Goal: Transaction & Acquisition: Purchase product/service

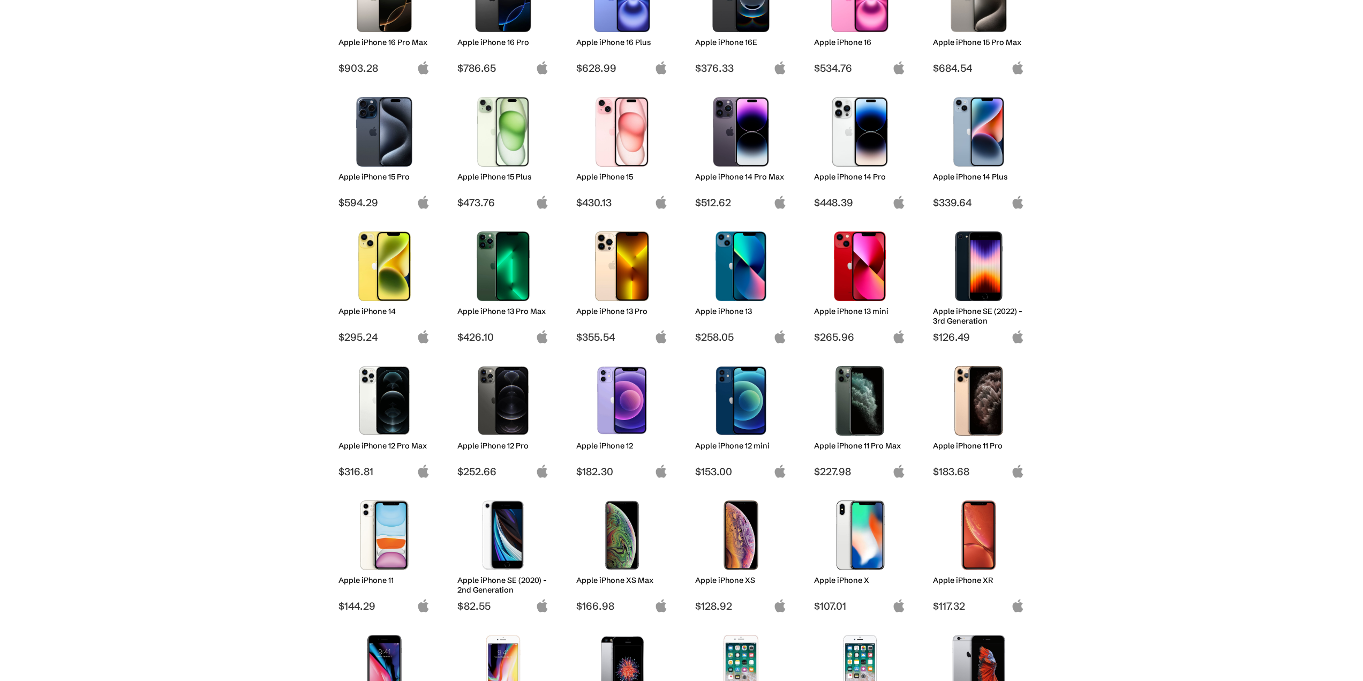
scroll to position [321, 0]
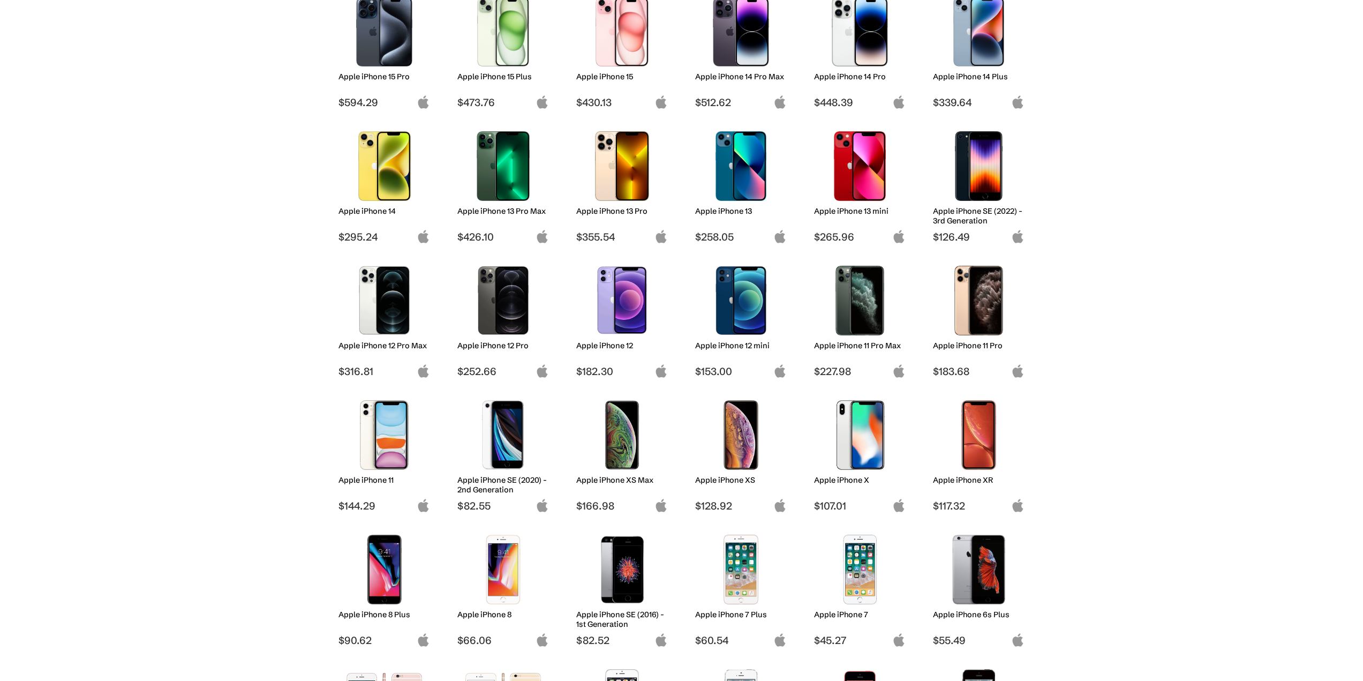
click at [414, 436] on img at bounding box center [385, 435] width 76 height 70
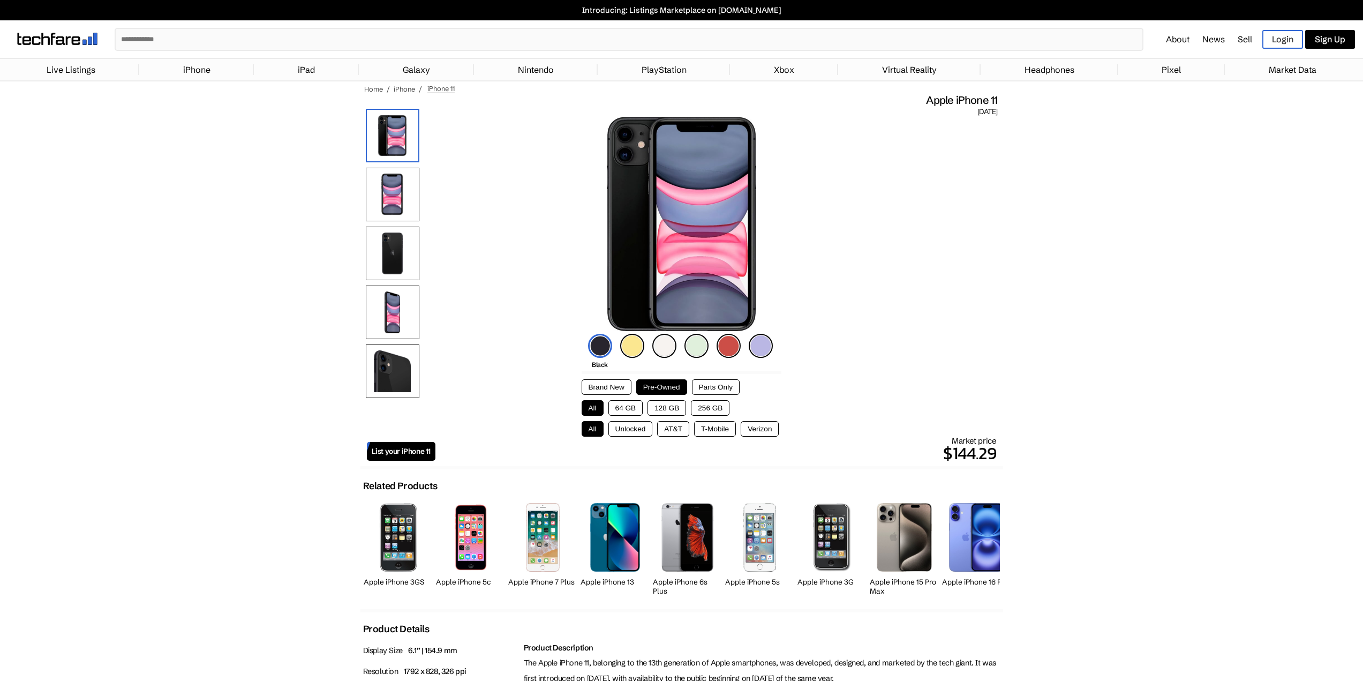
click at [632, 404] on button "64 GB" at bounding box center [626, 408] width 35 height 16
click at [639, 428] on button "Unlocked" at bounding box center [631, 429] width 44 height 16
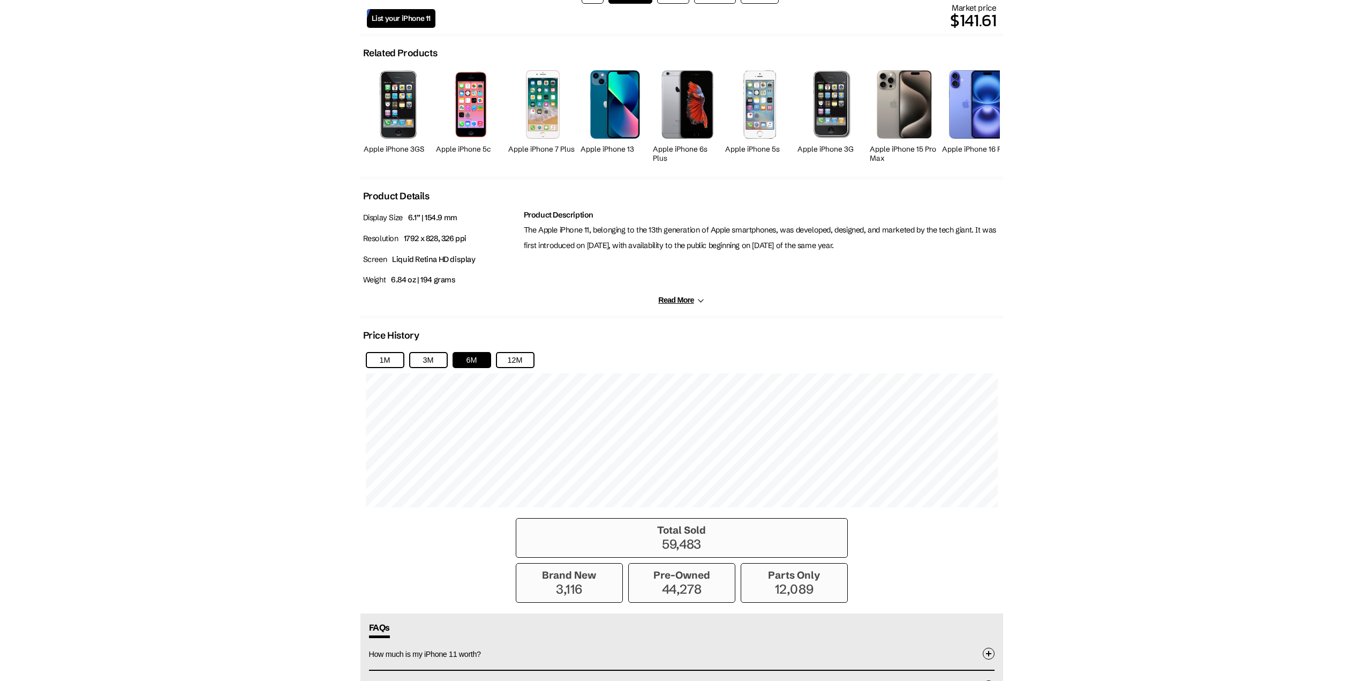
scroll to position [429, 0]
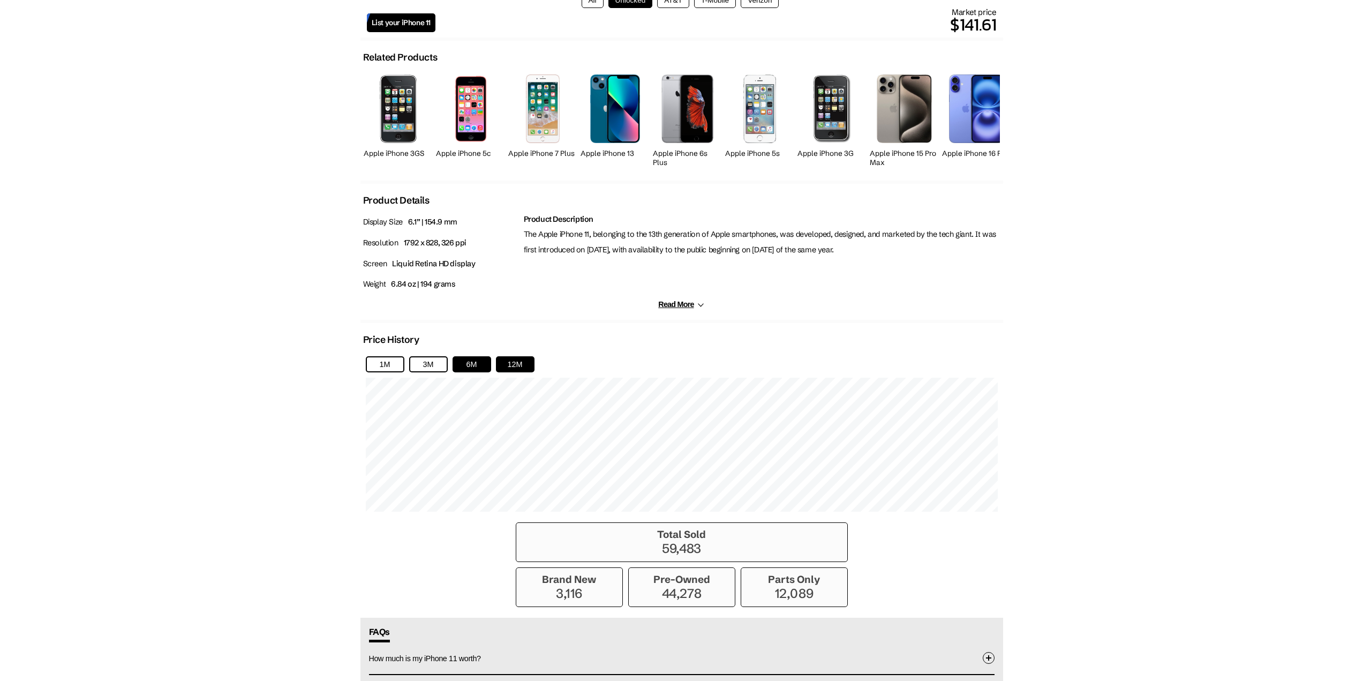
click at [531, 358] on button "12M" at bounding box center [515, 364] width 39 height 16
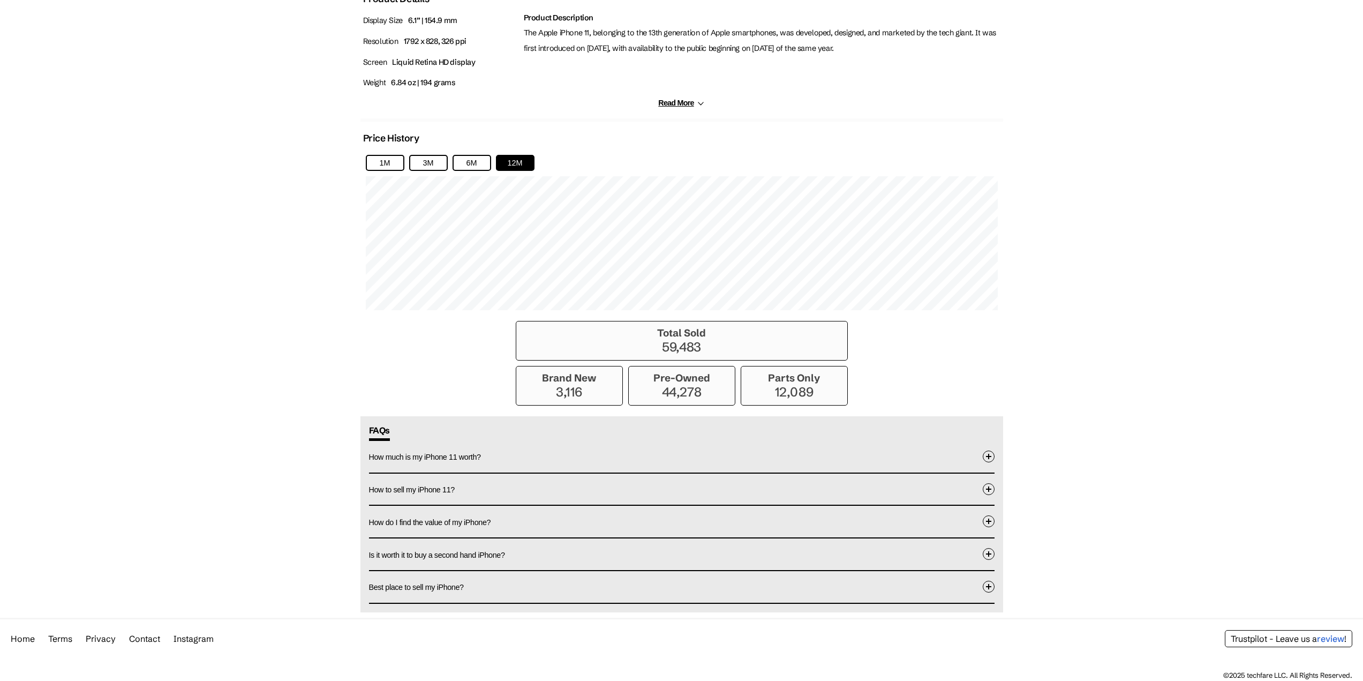
scroll to position [632, 0]
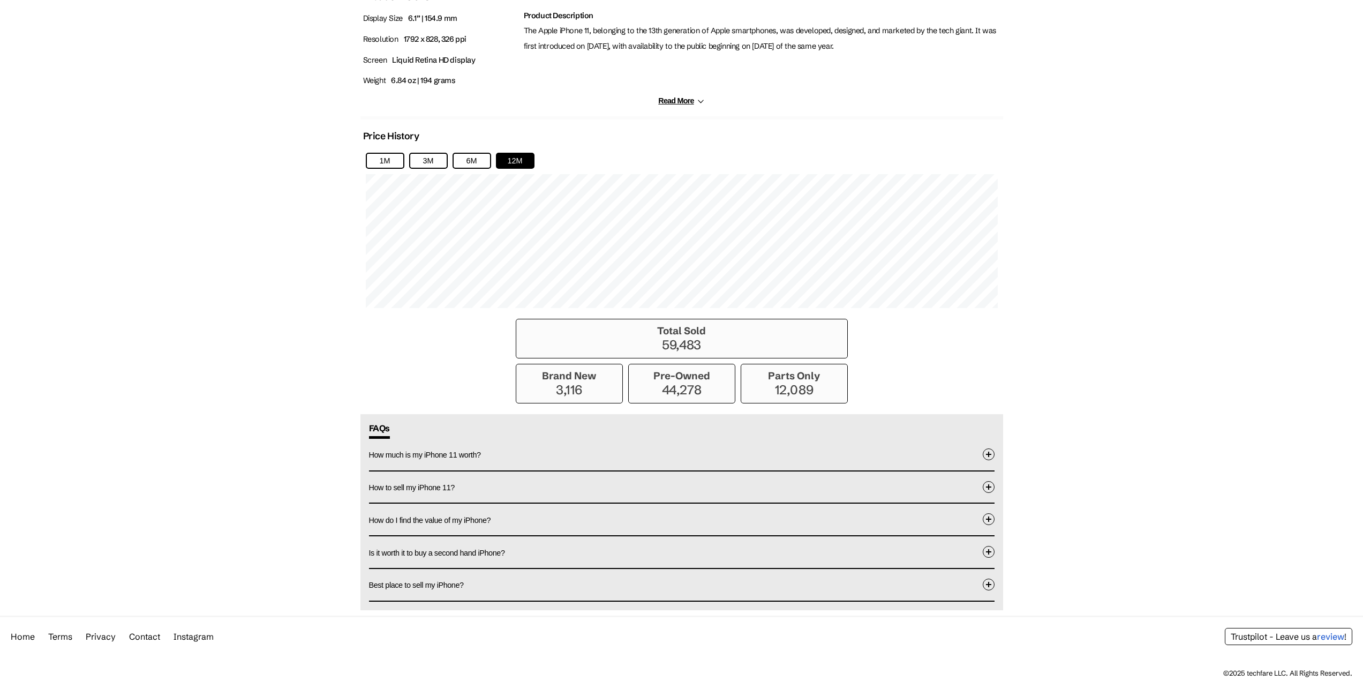
click at [820, 456] on button "How much is my iPhone 11 worth?" at bounding box center [682, 455] width 626 height 32
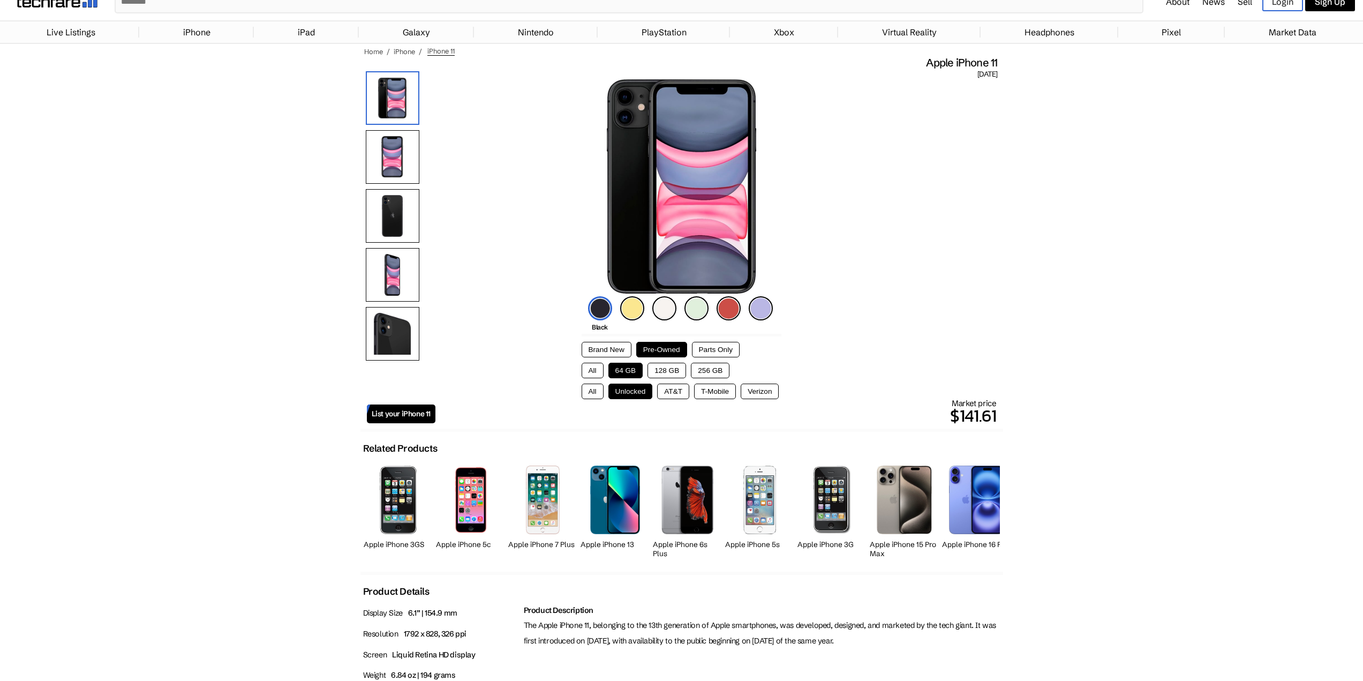
scroll to position [0, 0]
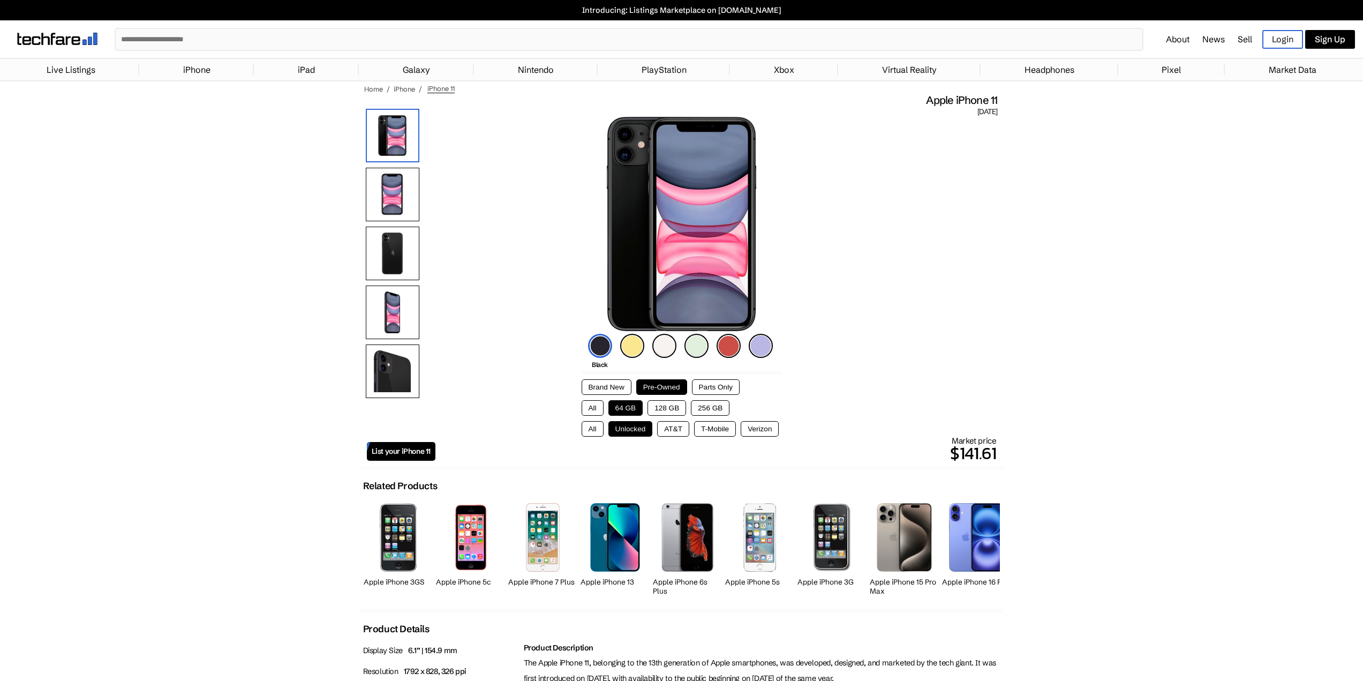
click at [720, 425] on button "T-Mobile" at bounding box center [715, 429] width 42 height 16
click at [587, 431] on button "All" at bounding box center [593, 429] width 22 height 16
click at [642, 428] on button "Unlocked" at bounding box center [631, 429] width 44 height 16
click at [754, 426] on button "Verizon" at bounding box center [760, 429] width 38 height 16
click at [638, 433] on button "Unlocked" at bounding box center [631, 429] width 44 height 16
